Goal: Task Accomplishment & Management: Complete application form

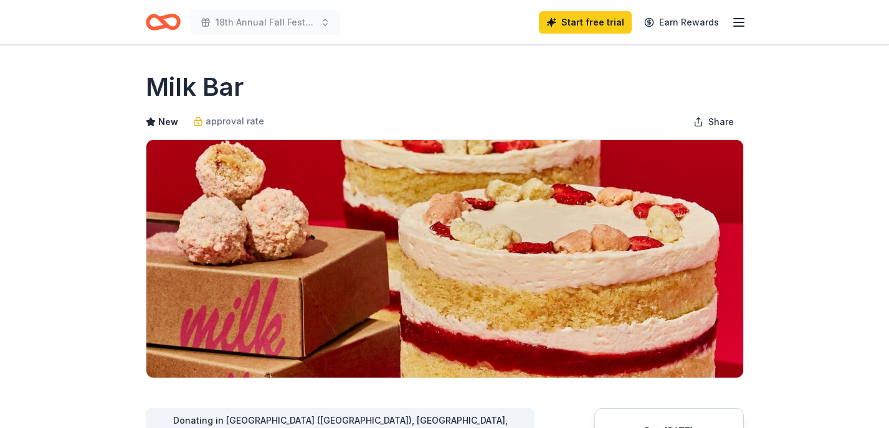
scroll to position [80, 0]
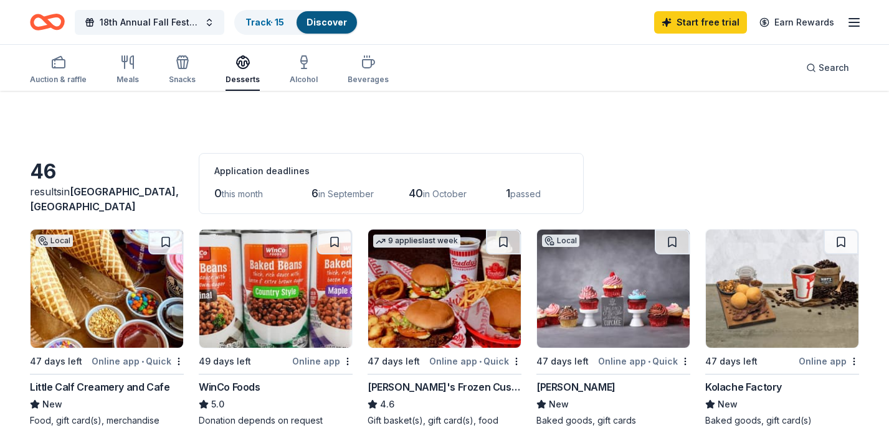
scroll to position [546, 0]
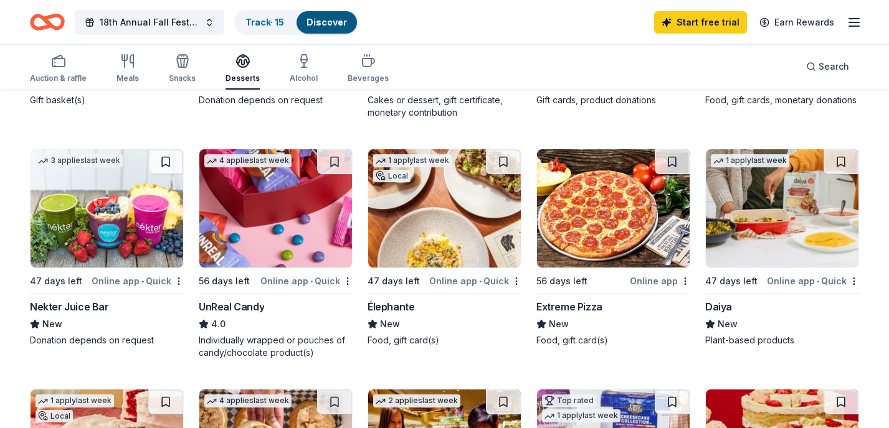
scroll to position [563, 0]
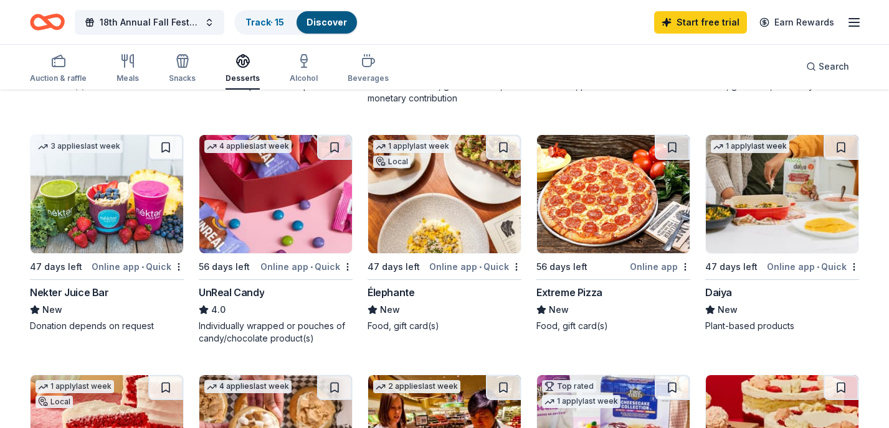
click at [243, 214] on img at bounding box center [275, 194] width 153 height 118
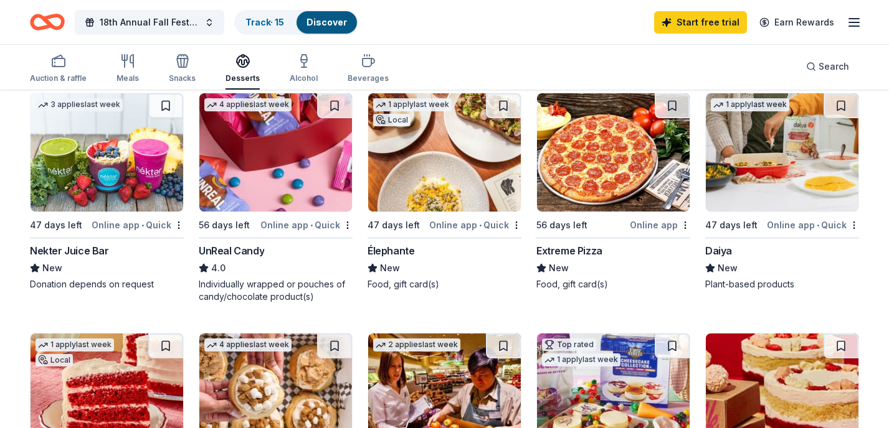
scroll to position [608, 0]
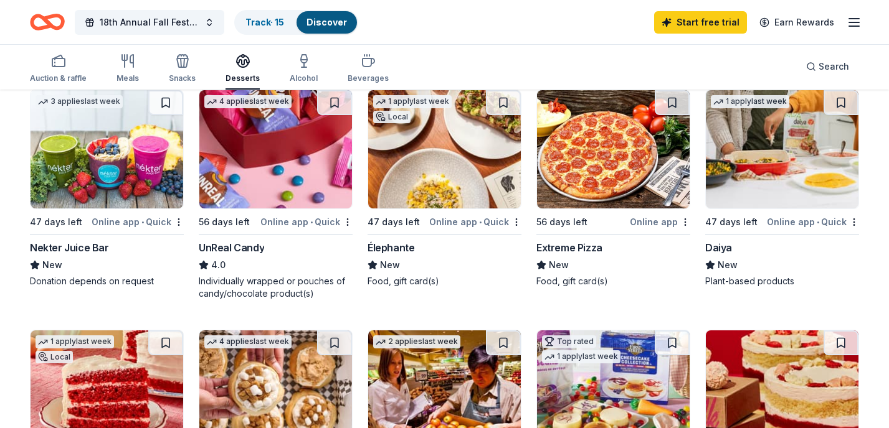
click at [443, 177] on img at bounding box center [444, 149] width 153 height 118
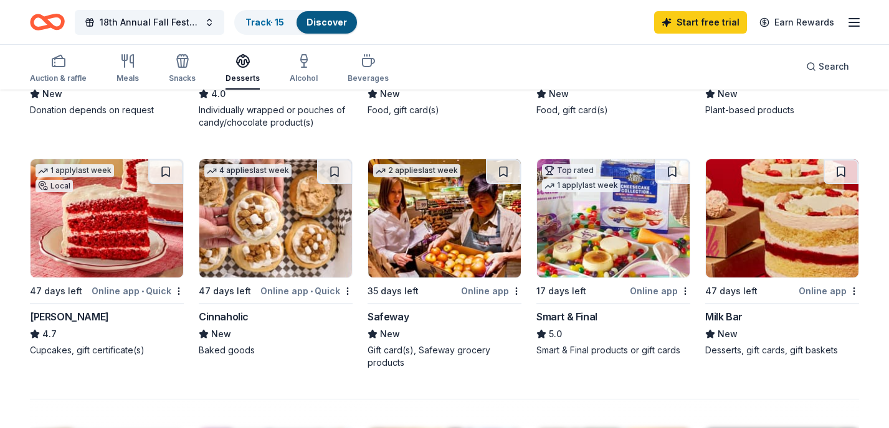
scroll to position [781, 0]
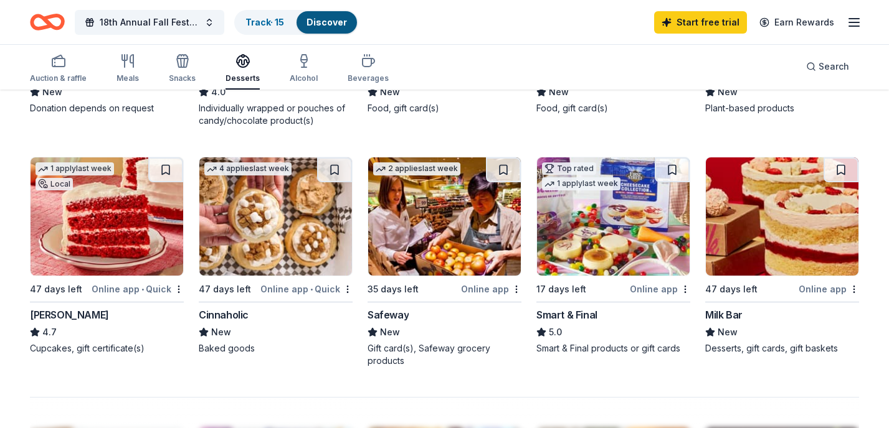
click at [613, 220] on img at bounding box center [613, 217] width 153 height 118
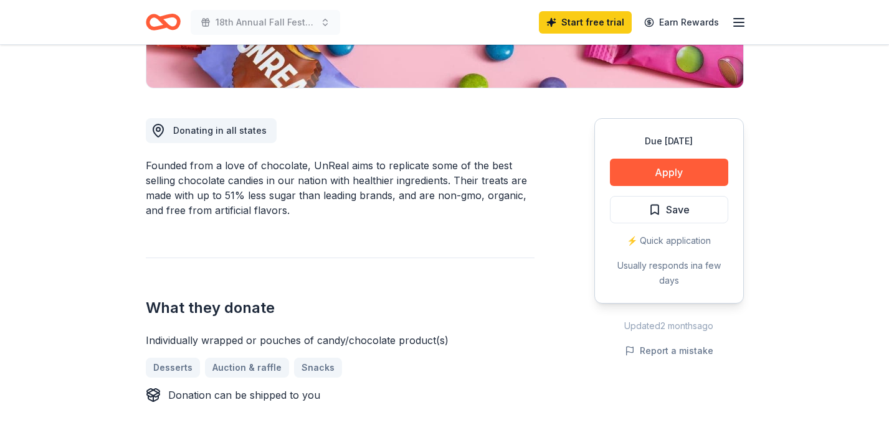
scroll to position [283, 0]
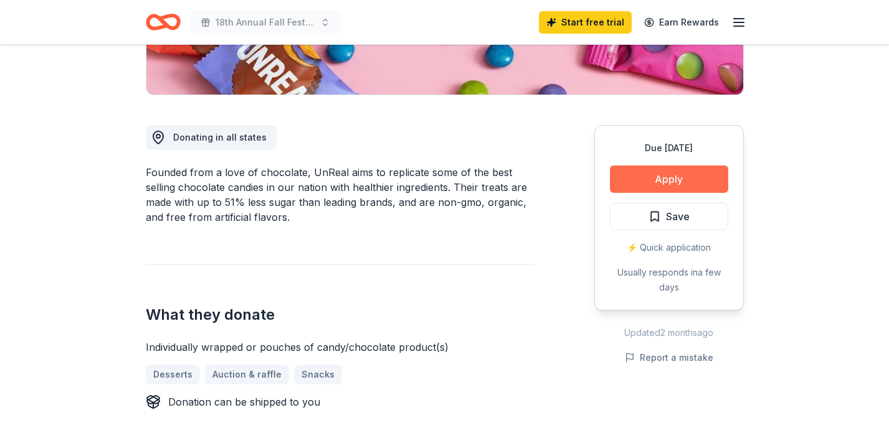
click at [671, 181] on button "Apply" at bounding box center [669, 179] width 118 height 27
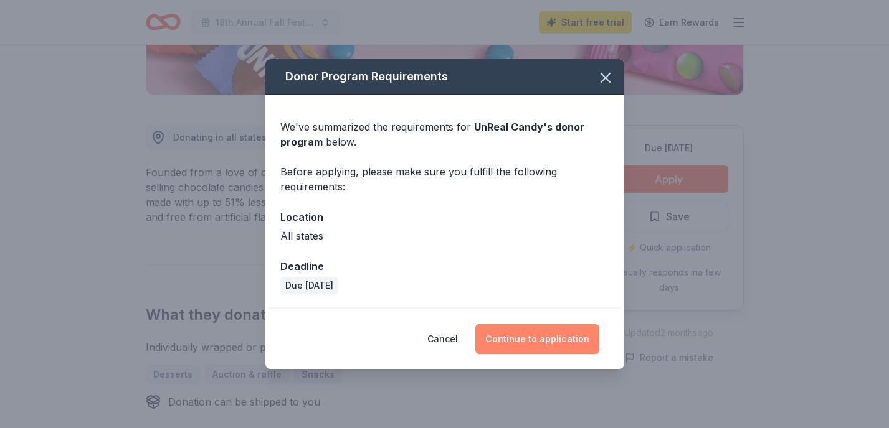
click at [548, 339] on button "Continue to application" at bounding box center [537, 339] width 124 height 30
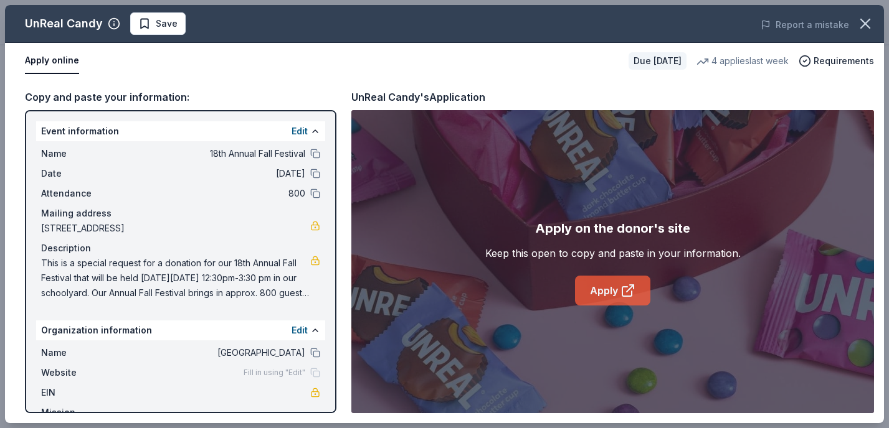
click at [611, 303] on link "Apply" at bounding box center [612, 291] width 75 height 30
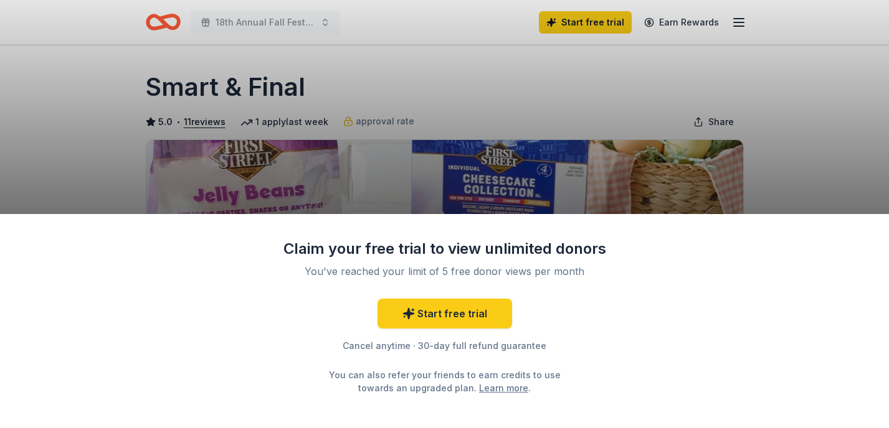
click at [745, 176] on div "Claim your free trial to view unlimited donors You've reached your limit of 5 f…" at bounding box center [444, 214] width 889 height 428
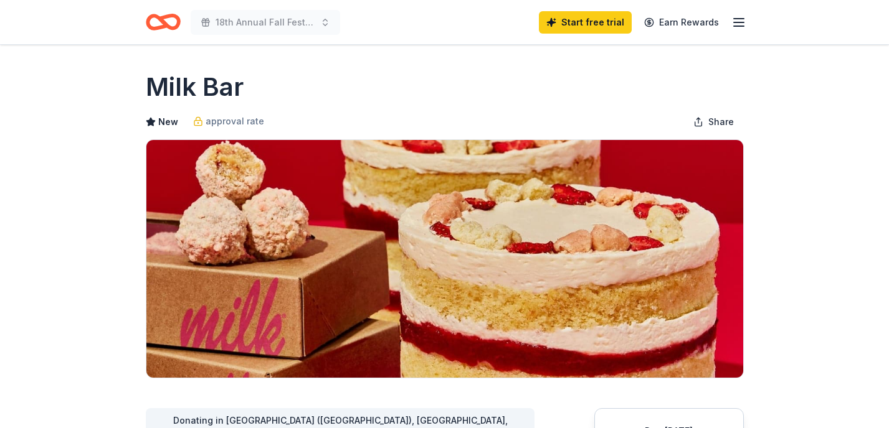
scroll to position [80, 0]
